Goal: Information Seeking & Learning: Learn about a topic

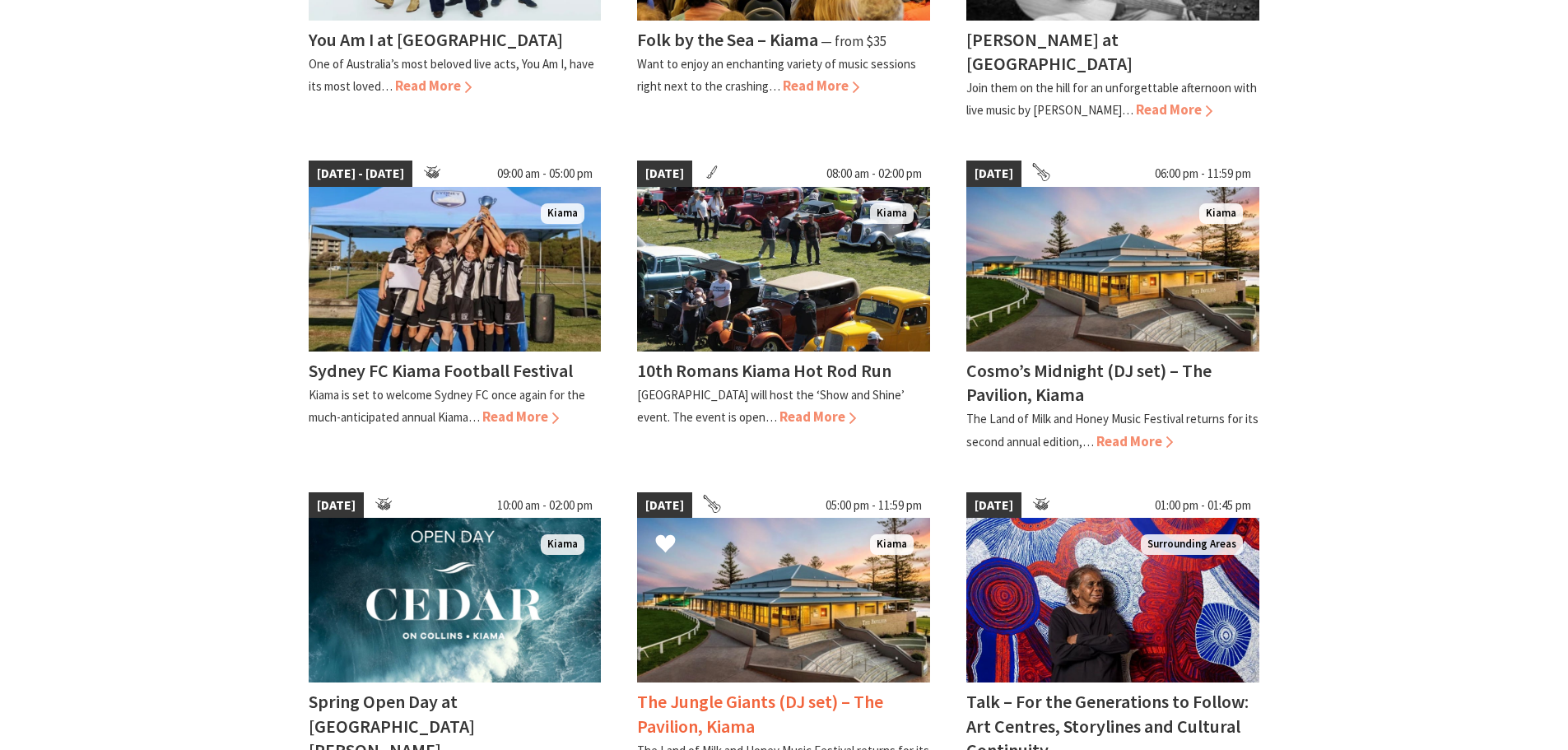
scroll to position [1070, 0]
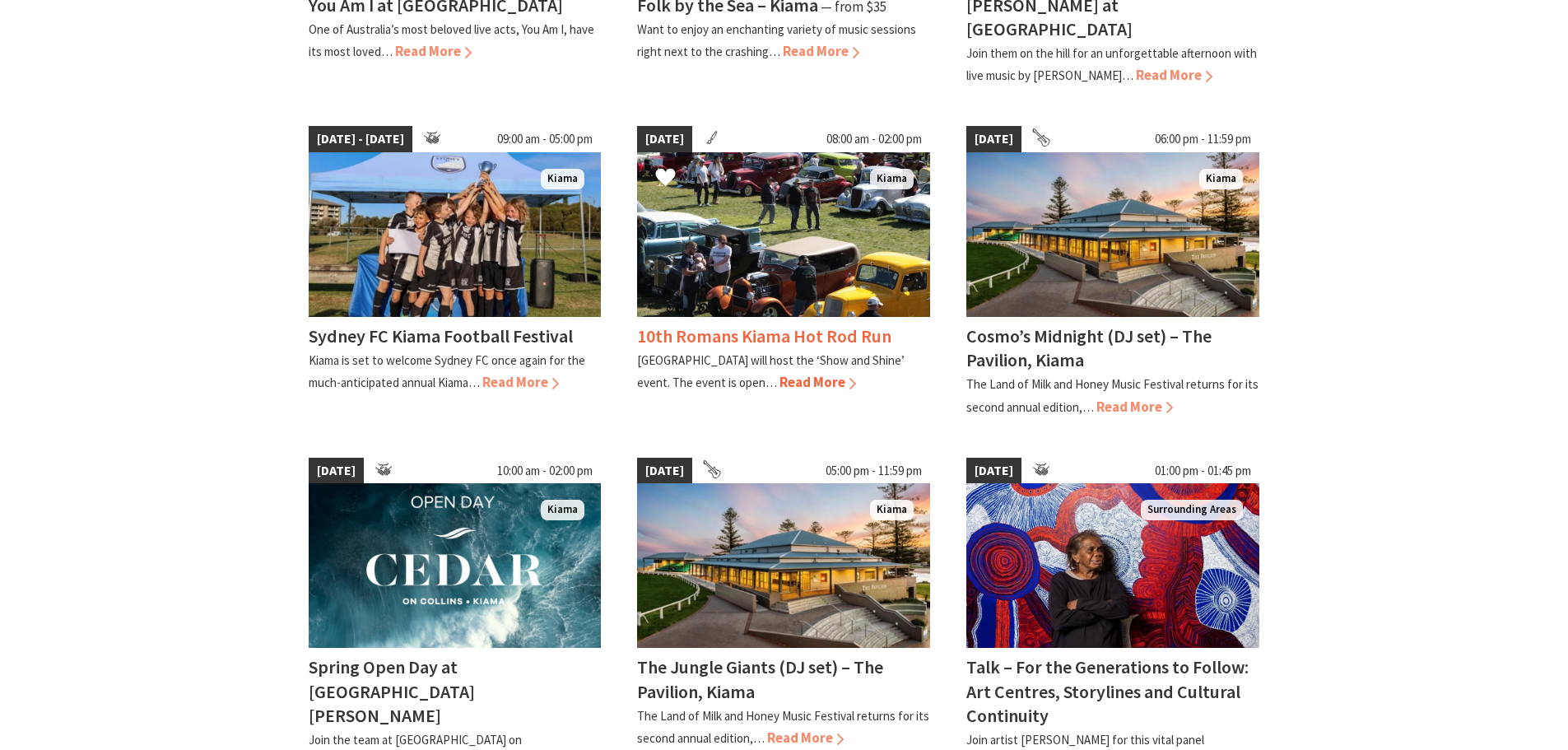
click at [821, 373] on span "Read More" at bounding box center [817, 382] width 77 height 18
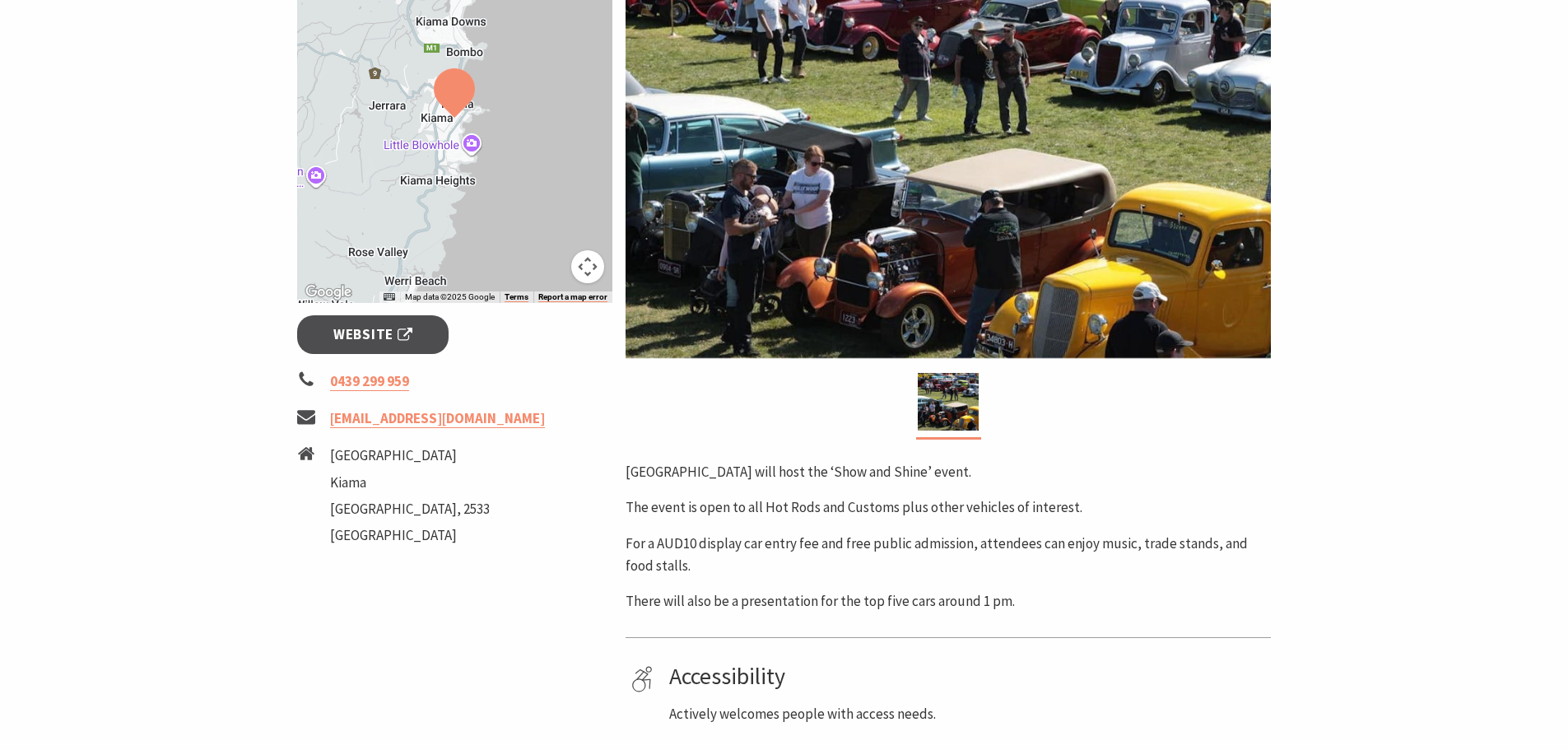
scroll to position [412, 0]
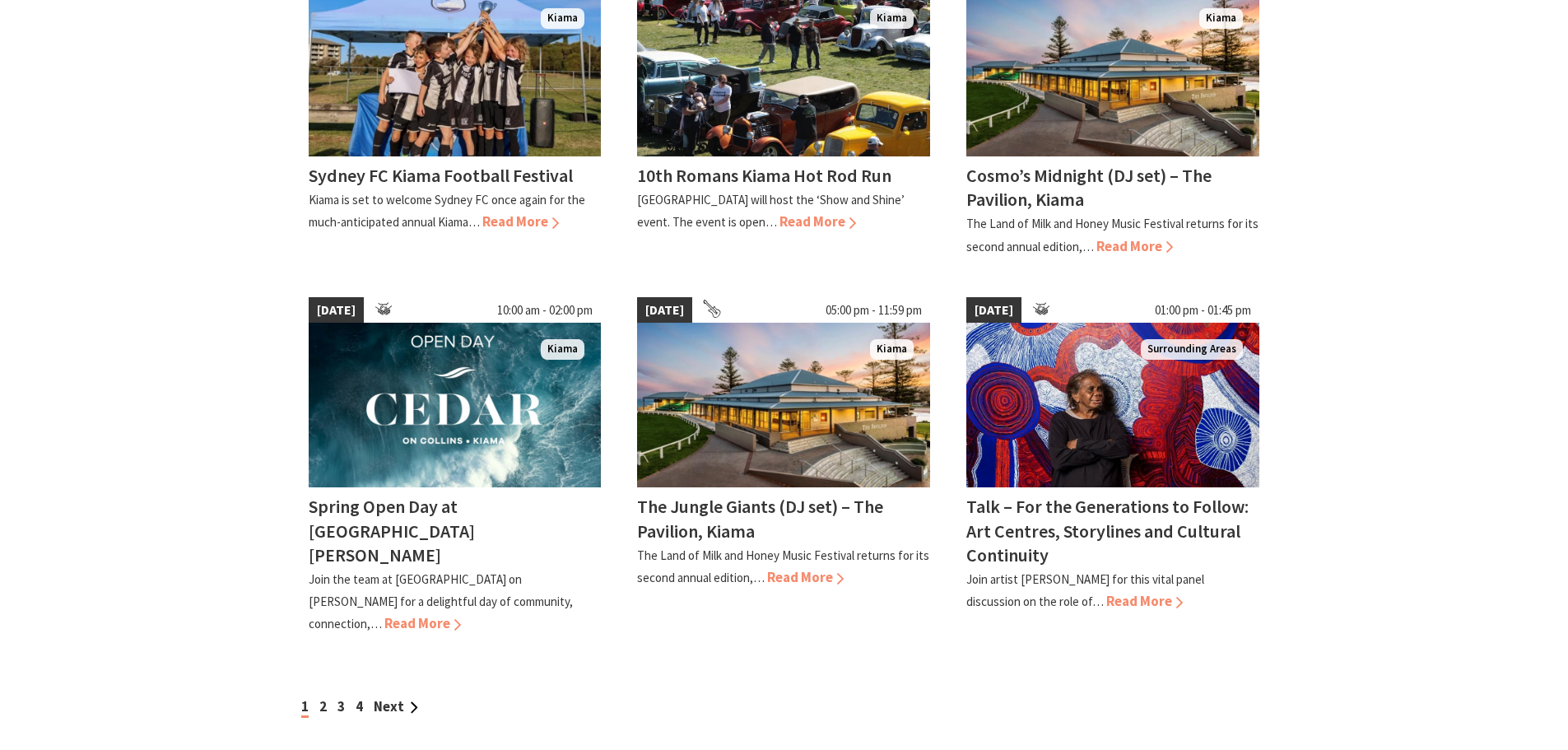
scroll to position [1236, 0]
